Goal: Information Seeking & Learning: Learn about a topic

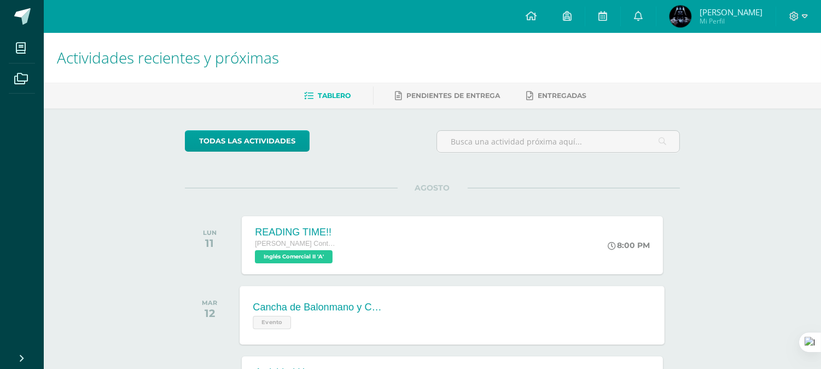
scroll to position [101, 0]
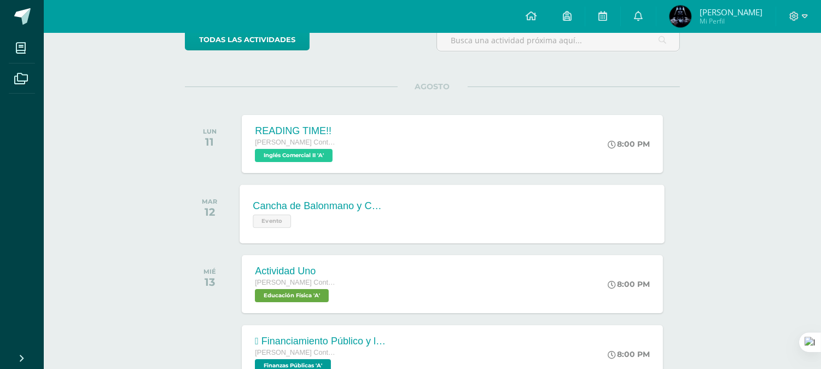
click at [394, 215] on div "Cancha de Balonmano y Contenido Evento" at bounding box center [319, 213] width 159 height 59
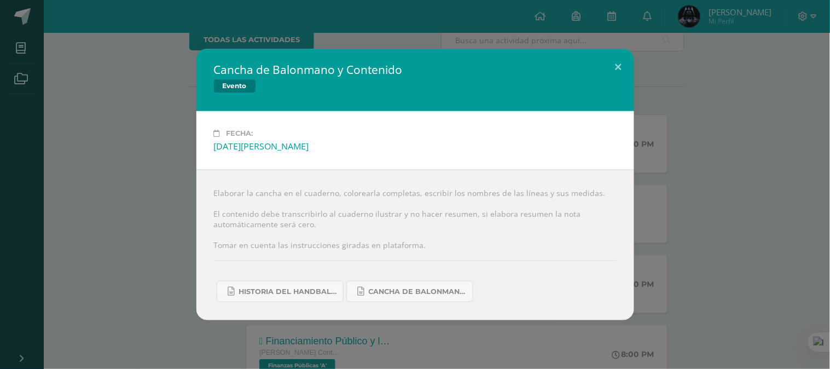
click at [178, 227] on div "Cancha de Balonmano y Contenido Evento Fecha: [DATE][PERSON_NAME] Elaborar la c…" at bounding box center [414, 184] width 821 height 271
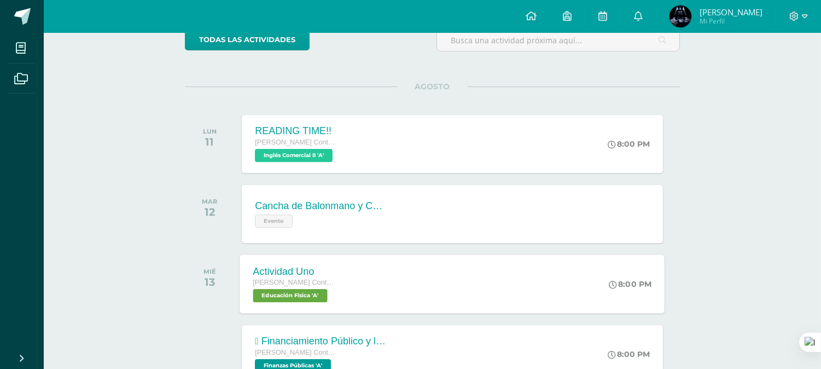
click at [323, 285] on span "[PERSON_NAME] Contador con Orientación en Computación" at bounding box center [294, 282] width 83 height 8
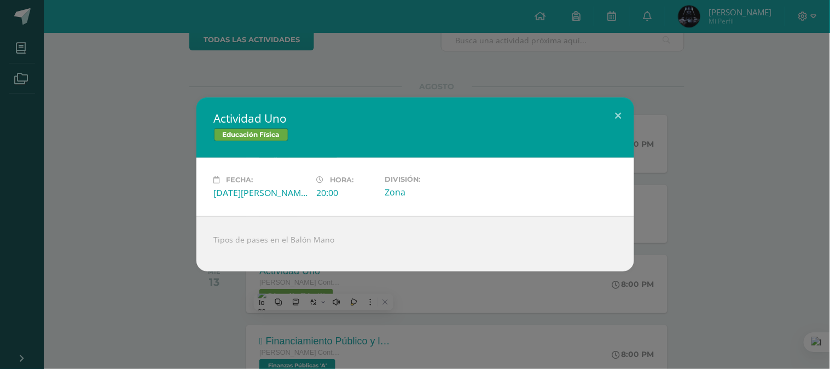
drag, startPoint x: 179, startPoint y: 313, endPoint x: 207, endPoint y: 316, distance: 28.0
click at [179, 312] on div "Actividad Uno Educación Física Fecha: [DATE][PERSON_NAME] Hora: 20:00 División:…" at bounding box center [415, 184] width 830 height 369
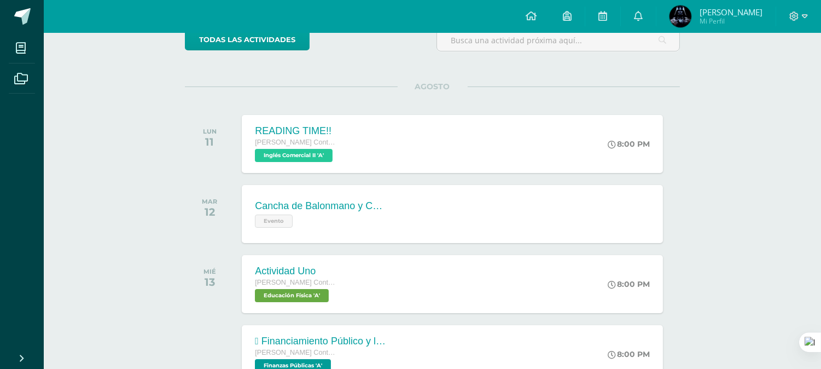
scroll to position [202, 0]
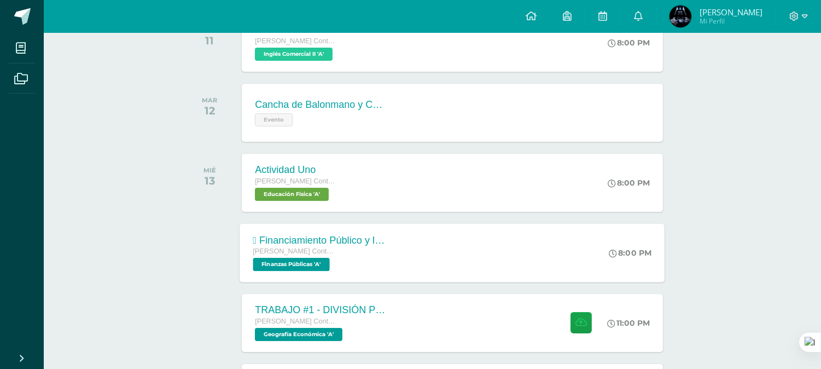
click at [523, 270] on div " Financiamiento Público y la Política Económica.  Tesorería Nacional. [PERSON…" at bounding box center [452, 252] width 425 height 59
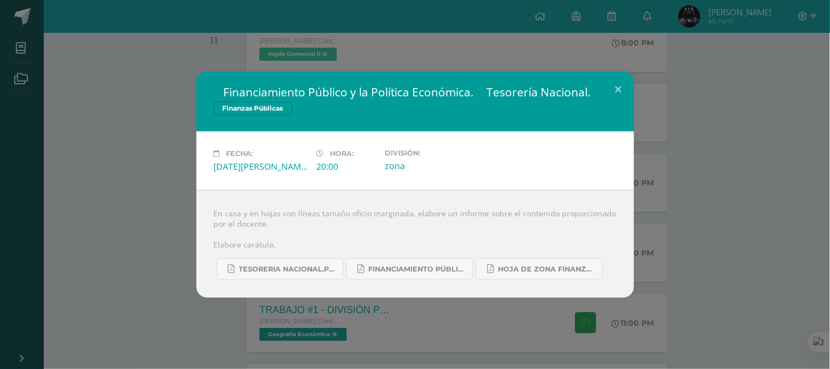
click at [98, 194] on div " Financiamiento Público y la Política Económica.  Tesorería Nacional. Finanza…" at bounding box center [414, 184] width 821 height 226
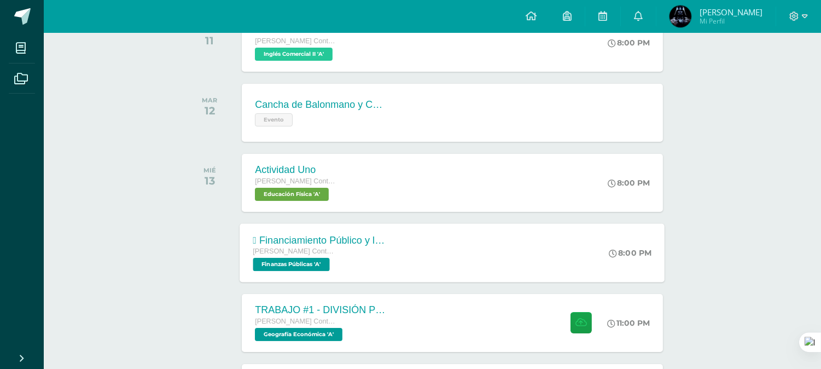
click at [405, 264] on div " Financiamiento Público y la Política Económica.  Tesorería Nacional. [PERSON…" at bounding box center [452, 252] width 425 height 59
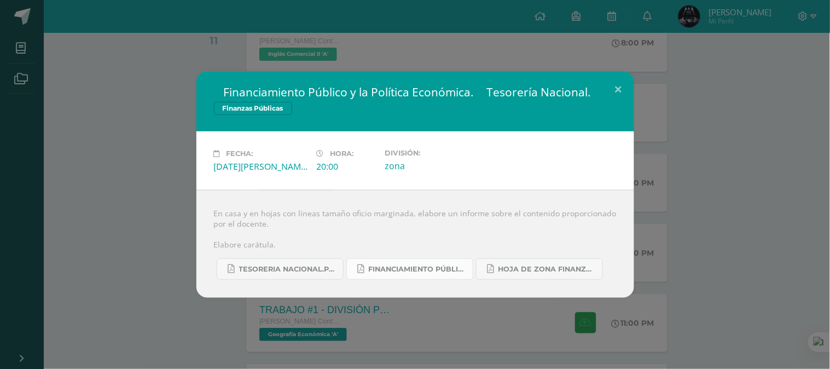
click at [405, 270] on span "FINANCIAMIENTO PÚBLICO Y POLÍTICA ECONÓMICA.pdf" at bounding box center [418, 269] width 98 height 9
click at [266, 266] on span "TESORERIA NACIONAL.pdf" at bounding box center [288, 269] width 98 height 9
drag, startPoint x: 411, startPoint y: 216, endPoint x: 447, endPoint y: 226, distance: 38.1
click at [447, 226] on div "En casa y en hojas con líneas tamaño oficio marginada, elabore un informe sobre…" at bounding box center [414, 244] width 437 height 108
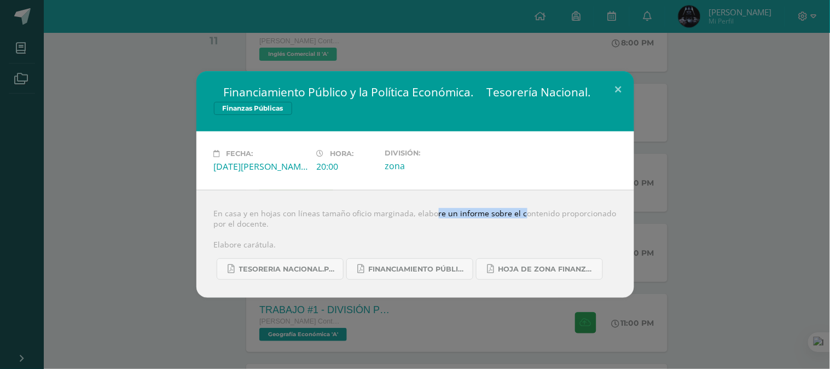
drag, startPoint x: 411, startPoint y: 212, endPoint x: 502, endPoint y: 214, distance: 90.8
click at [502, 214] on div "En casa y en hojas con líneas tamaño oficio marginada, elabore un informe sobre…" at bounding box center [414, 244] width 437 height 108
copy div "elabore un informe sobre"
click at [622, 86] on button at bounding box center [618, 89] width 31 height 37
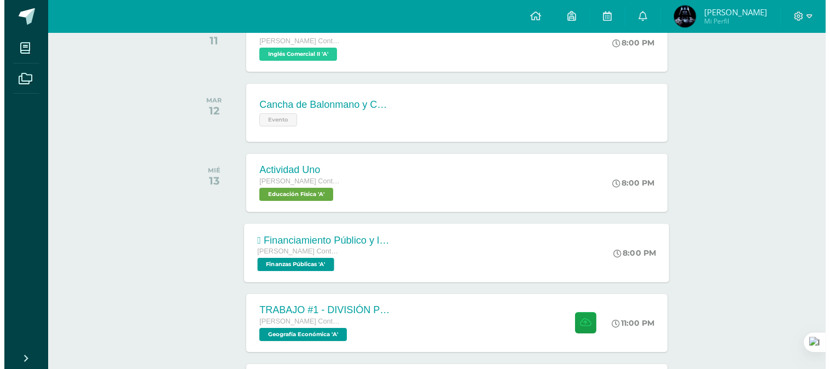
scroll to position [304, 0]
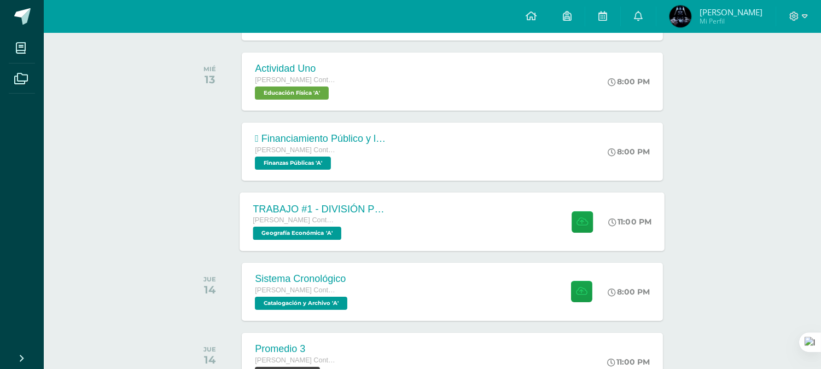
click at [437, 230] on div "TRABAJO #1 - DIVISIÓN POLÍTICA DEL MUNDO [PERSON_NAME] con Orientación en Compu…" at bounding box center [452, 221] width 425 height 59
